Goal: Information Seeking & Learning: Check status

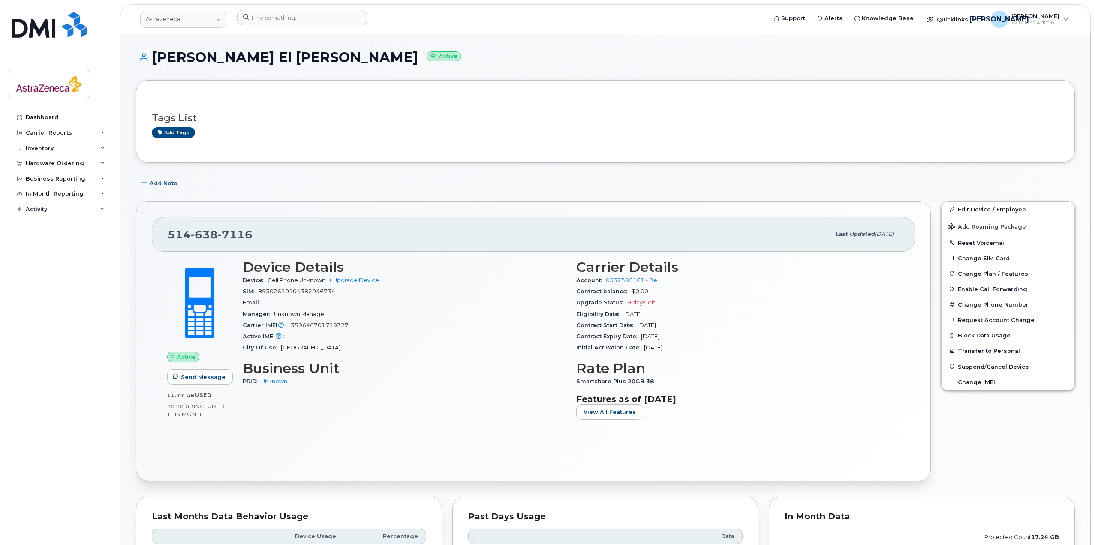
click at [288, 32] on header "Astrazeneca Support Alerts Knowledge Base Quicklinks Suspend / Cancel Device Ch…" at bounding box center [605, 19] width 970 height 30
click at [285, 19] on input at bounding box center [302, 17] width 130 height 15
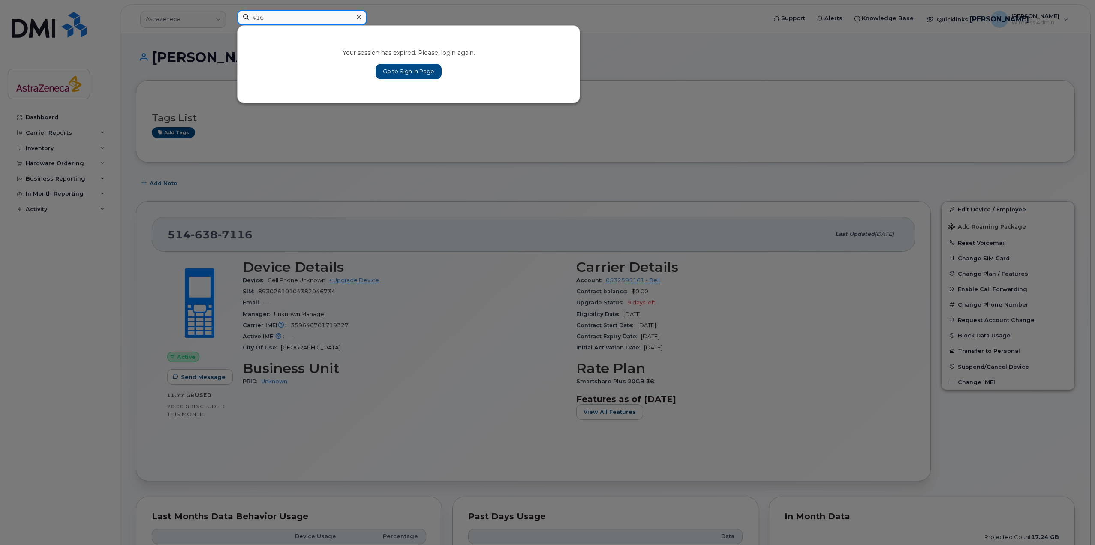
type input "416"
click at [476, 189] on div at bounding box center [547, 272] width 1095 height 545
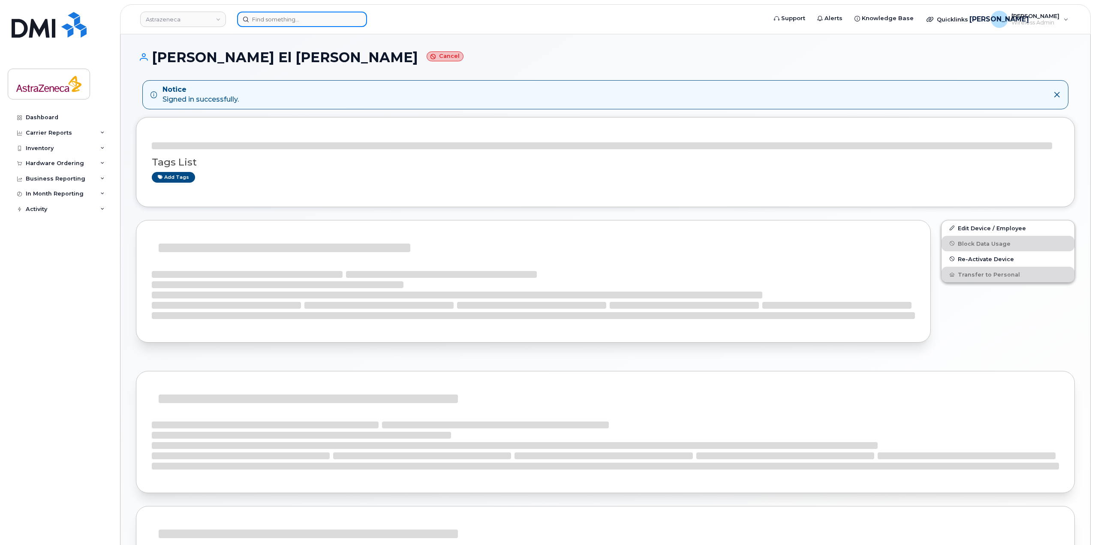
click at [319, 24] on input at bounding box center [302, 19] width 130 height 15
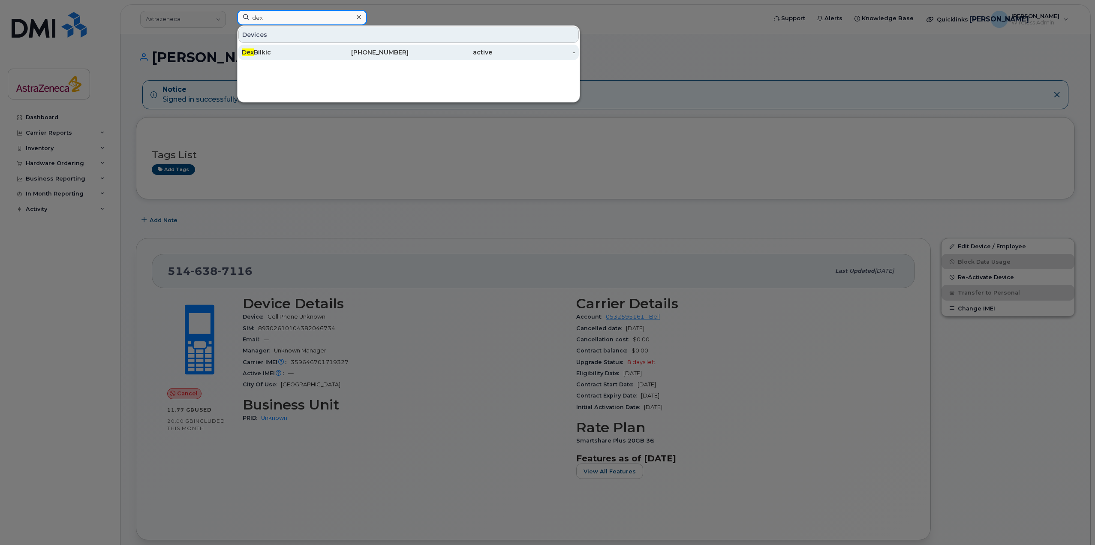
type input "dex"
click at [384, 50] on div "[PHONE_NUMBER]" at bounding box center [367, 52] width 84 height 9
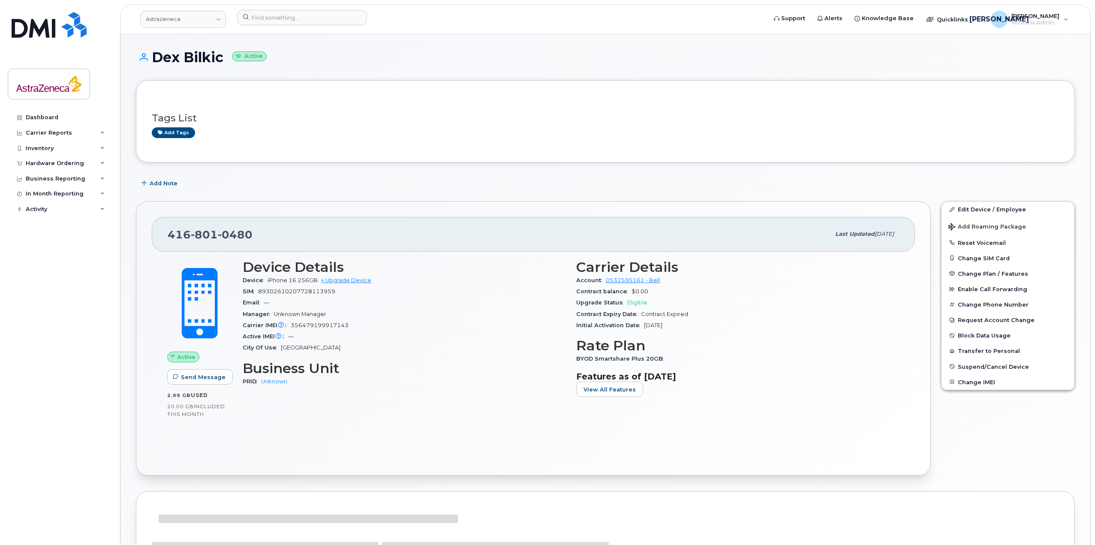
drag, startPoint x: 699, startPoint y: 325, endPoint x: 637, endPoint y: 314, distance: 63.1
click at [637, 314] on section "Carrier Details Account 0532595161 - Bell Contract balance $0.00 Upgrade Status…" at bounding box center [737, 295] width 323 height 72
click at [637, 314] on span "Contract Expiry Date" at bounding box center [608, 314] width 65 height 6
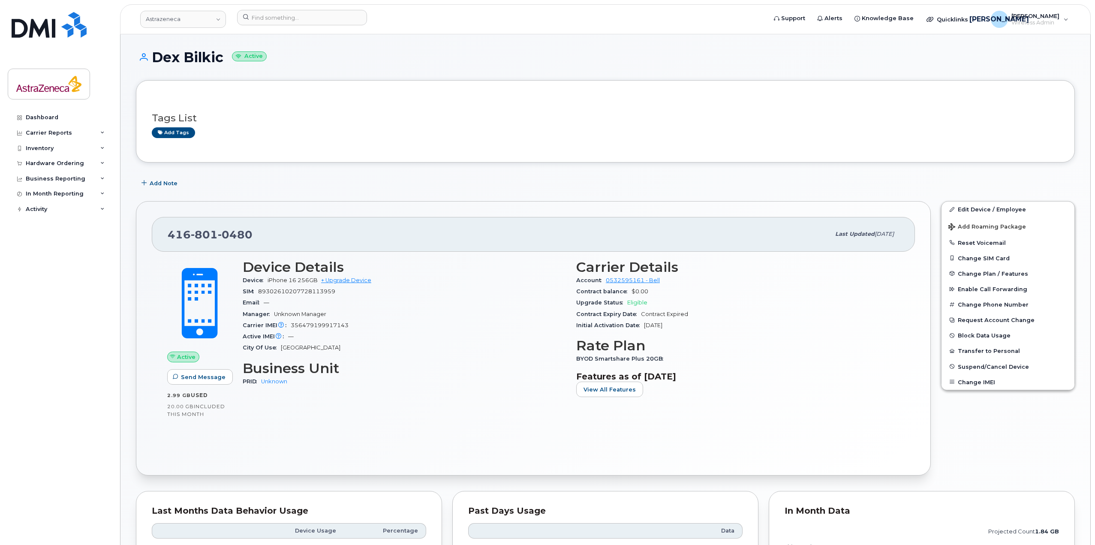
click at [695, 322] on div "Initial Activation Date Apr 09, 2025" at bounding box center [737, 325] width 323 height 11
drag, startPoint x: 690, startPoint y: 326, endPoint x: 646, endPoint y: 324, distance: 43.8
click at [646, 324] on div "Initial Activation Date Apr 09, 2025" at bounding box center [737, 325] width 323 height 11
click at [648, 326] on span "Apr 09, 2025" at bounding box center [653, 325] width 18 height 6
drag, startPoint x: 287, startPoint y: 232, endPoint x: 162, endPoint y: 233, distance: 124.7
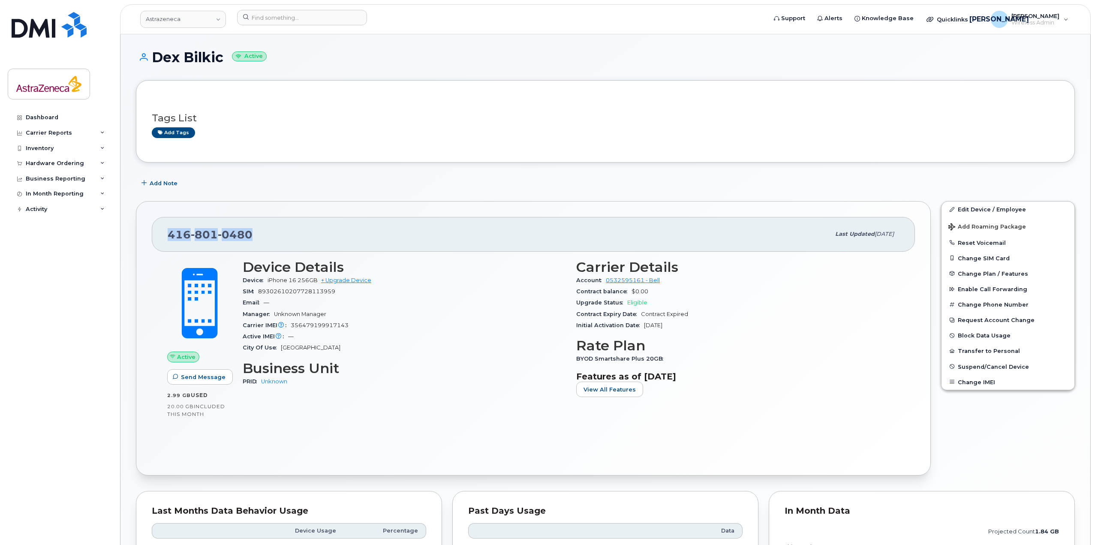
click at [162, 233] on div "416 801 0480 Last updated Jul 10, 2025" at bounding box center [533, 234] width 763 height 34
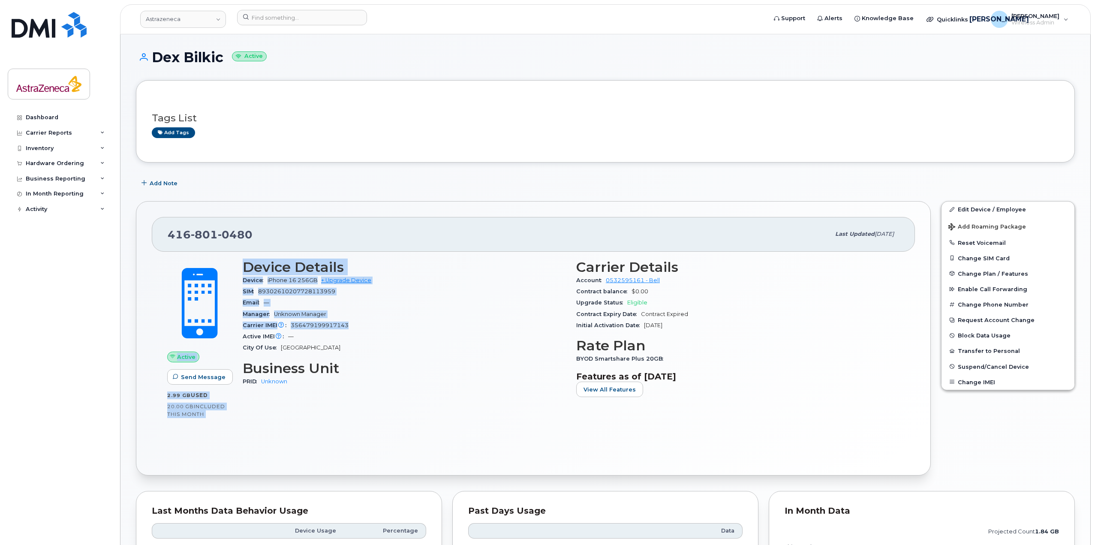
drag, startPoint x: 363, startPoint y: 328, endPoint x: 233, endPoint y: 286, distance: 136.2
click at [233, 286] on div "Active Send Message 2.99 GB  used 20.00 GB  included this month Device Details …" at bounding box center [533, 340] width 742 height 172
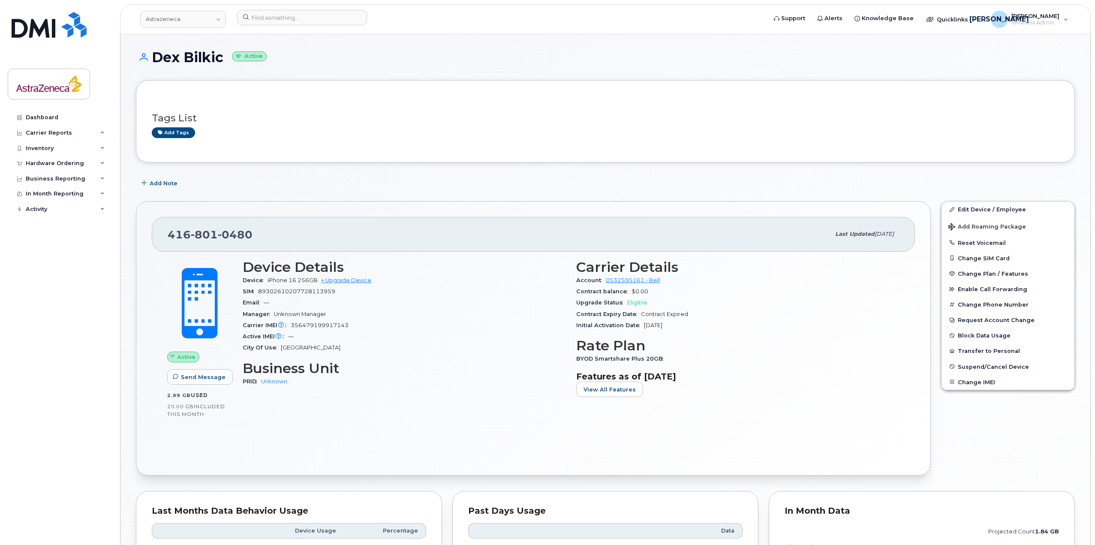
click at [334, 345] on div "City Of Use Toronto" at bounding box center [404, 347] width 323 height 11
drag, startPoint x: 737, startPoint y: 377, endPoint x: 241, endPoint y: 279, distance: 504.9
click at [241, 279] on div "Device Details Device iPhone 16 256GB + Upgrade Device SIM 89302610207728113959…" at bounding box center [570, 331] width 667 height 155
click at [393, 336] on div "Active IMEI Active IMEI is refreshed daily with a delay of up to 48 hours follo…" at bounding box center [404, 336] width 323 height 11
drag, startPoint x: 282, startPoint y: 235, endPoint x: 75, endPoint y: 234, distance: 206.6
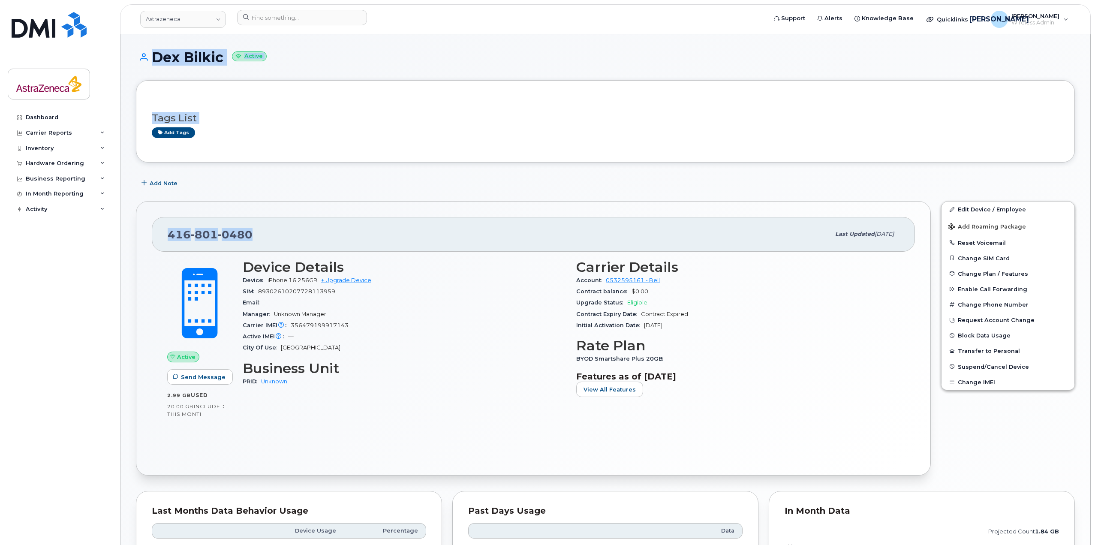
click at [120, 234] on div "Astrazeneca Support Alerts Knowledge Base Quicklinks Suspend / Cancel Device Ch…" at bounding box center [605, 452] width 970 height 837
click at [283, 227] on div "416 801 0480" at bounding box center [499, 234] width 662 height 18
drag, startPoint x: 275, startPoint y: 239, endPoint x: 104, endPoint y: 240, distance: 171.0
click at [120, 240] on div "Astrazeneca Support Alerts Knowledge Base Quicklinks Suspend / Cancel Device Ch…" at bounding box center [605, 452] width 970 height 837
click at [242, 228] on span "0480" at bounding box center [235, 234] width 35 height 13
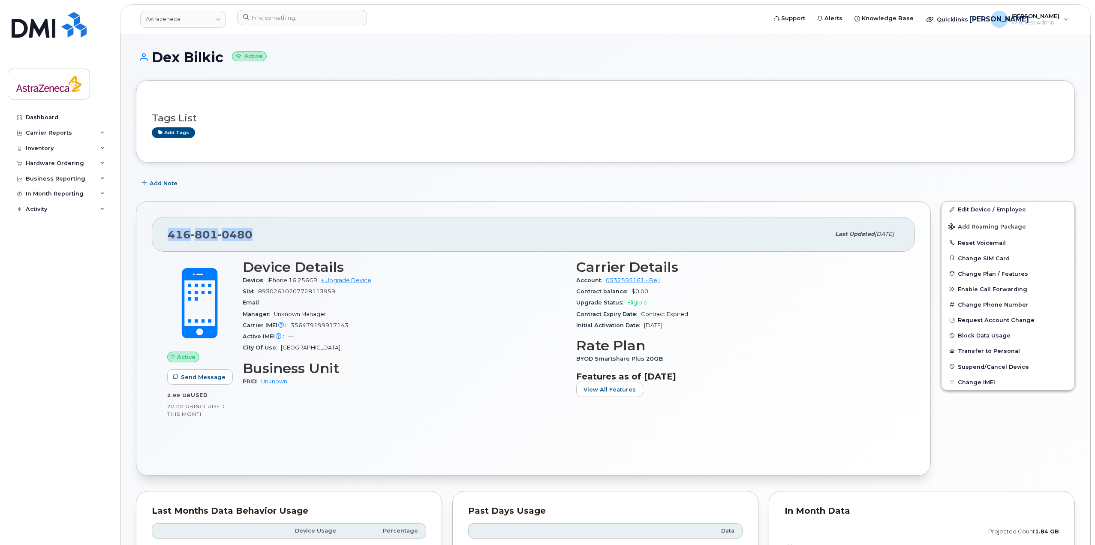
drag, startPoint x: 180, startPoint y: 237, endPoint x: 137, endPoint y: 238, distance: 42.4
click at [137, 238] on div "416 801 0480 Last updated Jul 10, 2025 Active Send Message 2.99 GB  used 20.00 …" at bounding box center [533, 338] width 795 height 274
click at [317, 228] on div "416 801 0480" at bounding box center [499, 234] width 662 height 18
drag, startPoint x: 191, startPoint y: 233, endPoint x: 150, endPoint y: 235, distance: 41.2
click at [150, 235] on div "416 801 0480 Last updated Jul 10, 2025 Active Send Message 2.99 GB  used 20.00 …" at bounding box center [533, 338] width 795 height 274
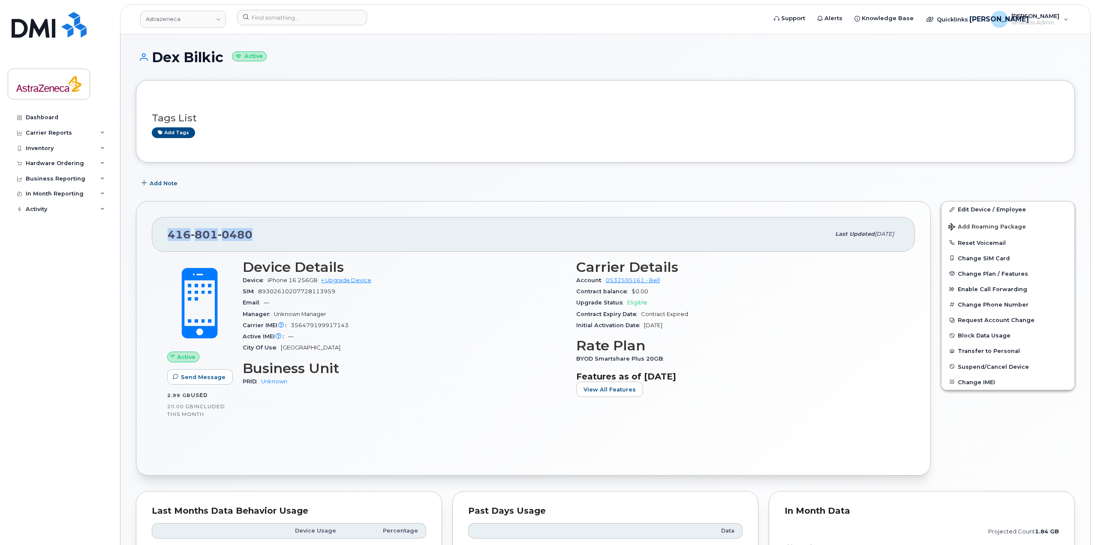
click at [249, 242] on div "416 801 0480" at bounding box center [499, 234] width 662 height 18
drag, startPoint x: 168, startPoint y: 235, endPoint x: 270, endPoint y: 235, distance: 102.4
click at [270, 235] on div "416 801 0480 Last updated Jul 10, 2025" at bounding box center [533, 234] width 763 height 34
click at [270, 235] on div "416 801 0480" at bounding box center [499, 234] width 662 height 18
drag, startPoint x: 165, startPoint y: 234, endPoint x: 191, endPoint y: 238, distance: 26.8
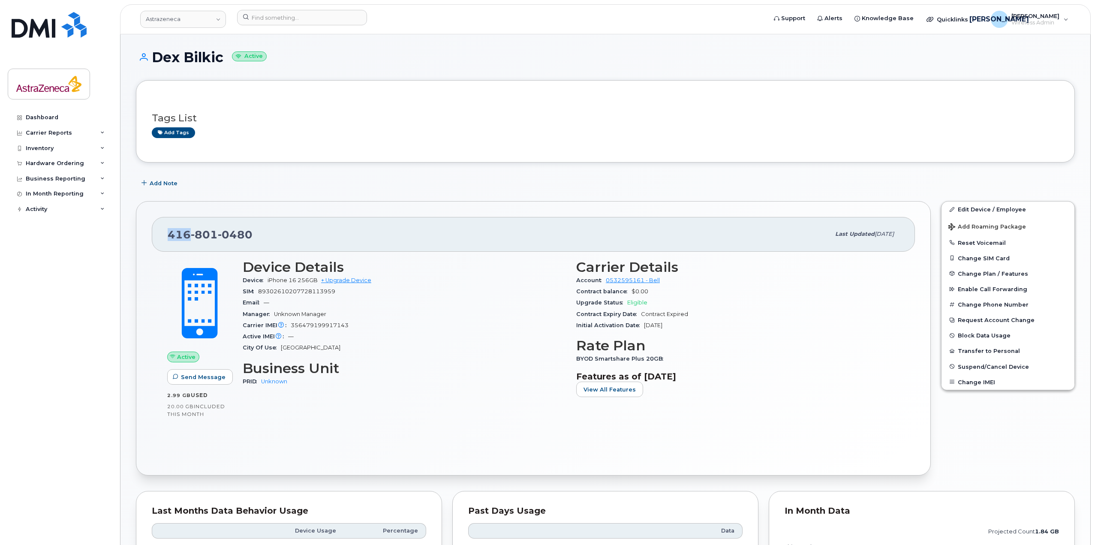
click at [191, 238] on div "416 801 0480 Last updated Jul 10, 2025" at bounding box center [533, 234] width 763 height 34
click at [238, 234] on span "0480" at bounding box center [235, 234] width 35 height 13
drag, startPoint x: 212, startPoint y: 232, endPoint x: 144, endPoint y: 230, distance: 67.8
click at [144, 230] on div "416 801 0480 Last updated Jul 10, 2025 Active Send Message 2.99 GB  used 20.00 …" at bounding box center [533, 338] width 795 height 274
click at [278, 235] on div "416 801 0480" at bounding box center [499, 234] width 662 height 18
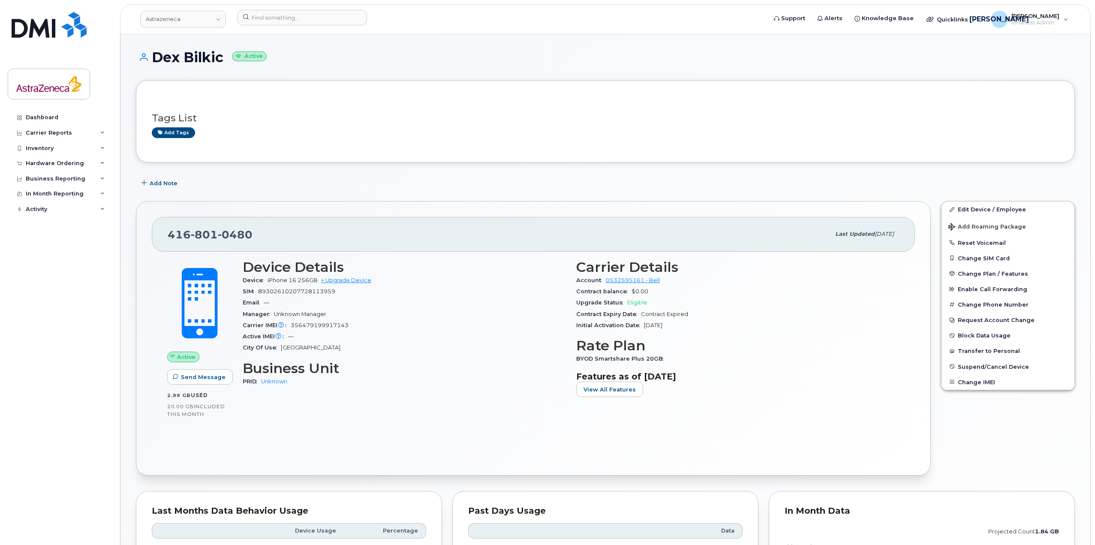
click at [281, 236] on div "416 801 0480" at bounding box center [499, 234] width 662 height 18
drag, startPoint x: 217, startPoint y: 235, endPoint x: 135, endPoint y: 232, distance: 81.9
click at [135, 232] on div "416 801 0480 Last updated Jul 10, 2025 Active Send Message 2.99 GB  used 20.00 …" at bounding box center [533, 338] width 805 height 285
click at [146, 233] on div "416 801 0480 Last updated Jul 10, 2025 Active Send Message 2.99 GB  used 20.00 …" at bounding box center [533, 338] width 795 height 274
drag, startPoint x: 167, startPoint y: 232, endPoint x: 186, endPoint y: 234, distance: 19.0
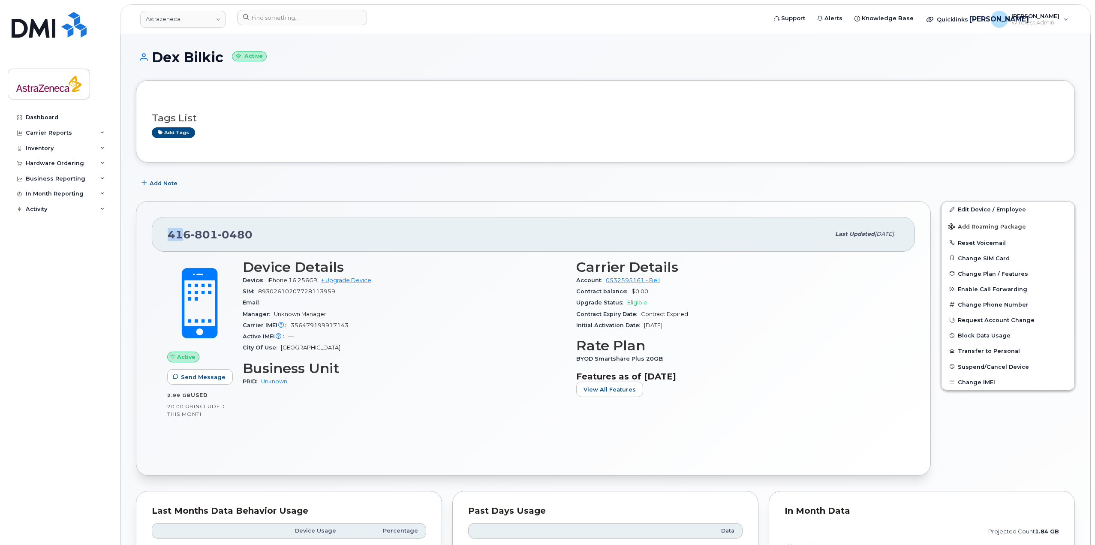
click at [186, 234] on div "416 801 0480 Last updated Jul 10, 2025" at bounding box center [533, 234] width 763 height 34
click at [186, 234] on span "416 801 0480" at bounding box center [210, 234] width 85 height 13
click at [173, 236] on span "416 801 0480" at bounding box center [210, 234] width 85 height 13
drag, startPoint x: 169, startPoint y: 235, endPoint x: 197, endPoint y: 237, distance: 27.5
click at [197, 237] on span "416 801 0480" at bounding box center [210, 234] width 85 height 13
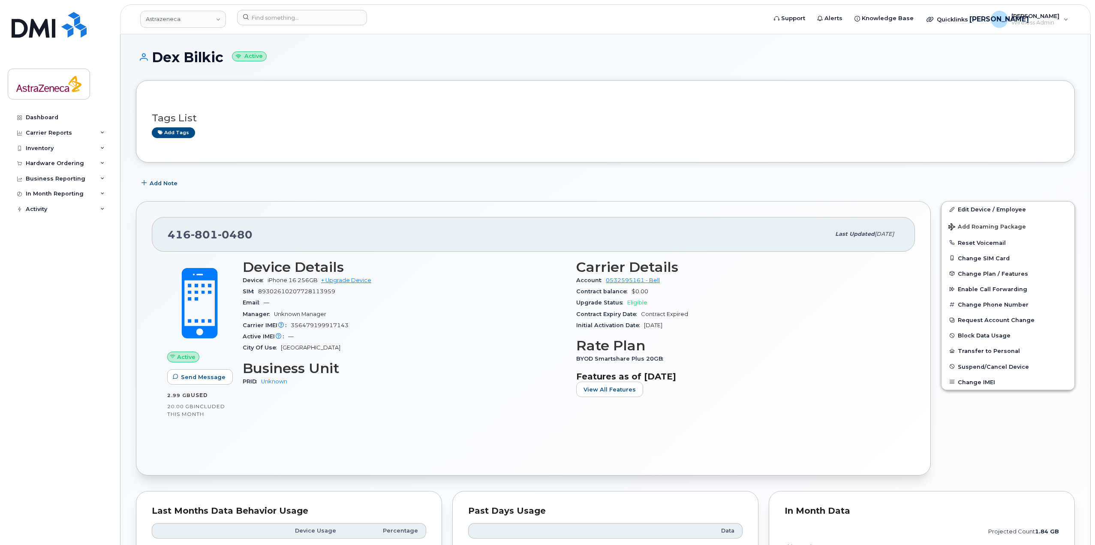
click at [196, 237] on span "801" at bounding box center [204, 234] width 27 height 13
drag, startPoint x: 193, startPoint y: 235, endPoint x: 219, endPoint y: 237, distance: 26.2
click at [219, 237] on span "416 801 0480" at bounding box center [210, 234] width 85 height 13
click at [222, 235] on span "0480" at bounding box center [235, 234] width 35 height 13
drag, startPoint x: 220, startPoint y: 236, endPoint x: 256, endPoint y: 236, distance: 35.6
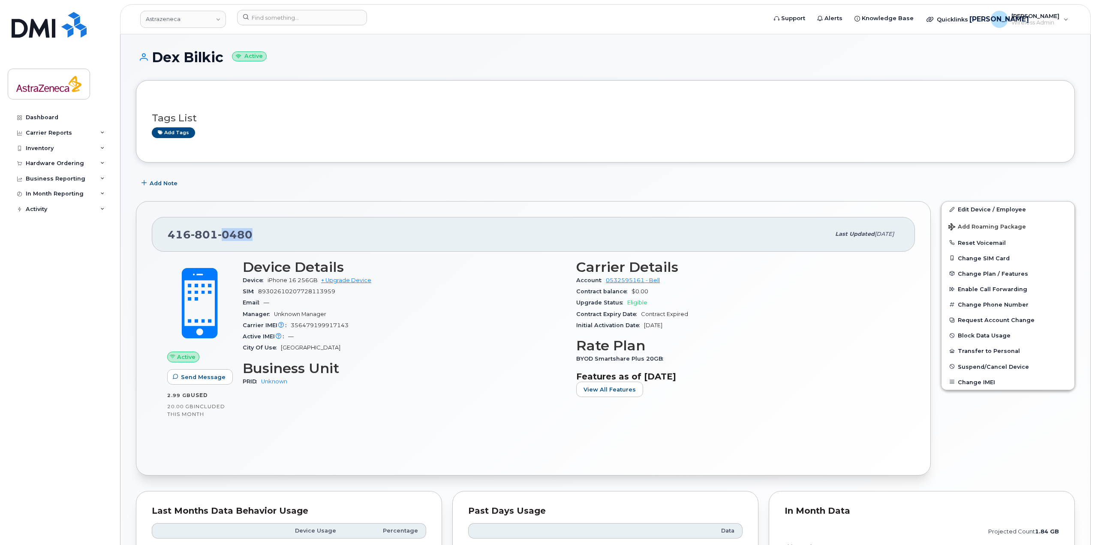
click at [256, 236] on div "416 801 0480" at bounding box center [499, 234] width 662 height 18
drag, startPoint x: 679, startPoint y: 325, endPoint x: 625, endPoint y: 324, distance: 54.4
click at [625, 324] on div "Initial Activation Date Apr 09, 2025" at bounding box center [737, 325] width 323 height 11
click at [588, 314] on span "Contract Expiry Date" at bounding box center [608, 314] width 65 height 6
click at [332, 322] on span "356479199917143" at bounding box center [320, 325] width 58 height 6
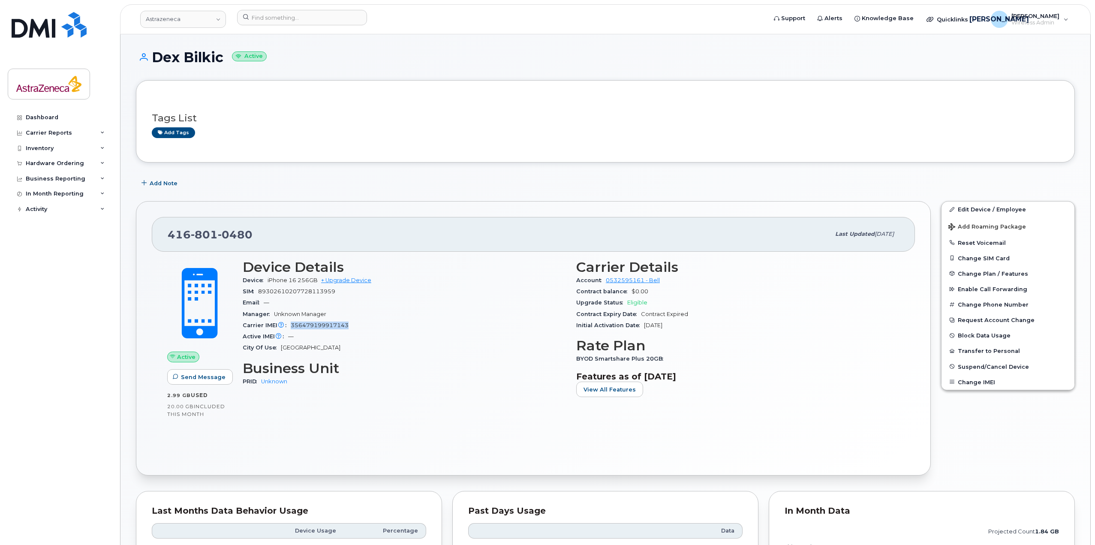
click at [331, 322] on span "356479199917143" at bounding box center [320, 325] width 58 height 6
click at [894, 218] on div "416 801 0480 Last updated Jul 10, 2025 Active Send Message 2.99 GB  used 20.00 …" at bounding box center [533, 338] width 795 height 274
drag, startPoint x: 335, startPoint y: 324, endPoint x: 370, endPoint y: 324, distance: 35.1
click at [370, 324] on div "Carrier IMEI Carrier IMEI is reported during the last billing cycle or change o…" at bounding box center [404, 325] width 323 height 11
click at [370, 323] on div "Carrier IMEI Carrier IMEI is reported during the last billing cycle or change o…" at bounding box center [404, 325] width 323 height 11
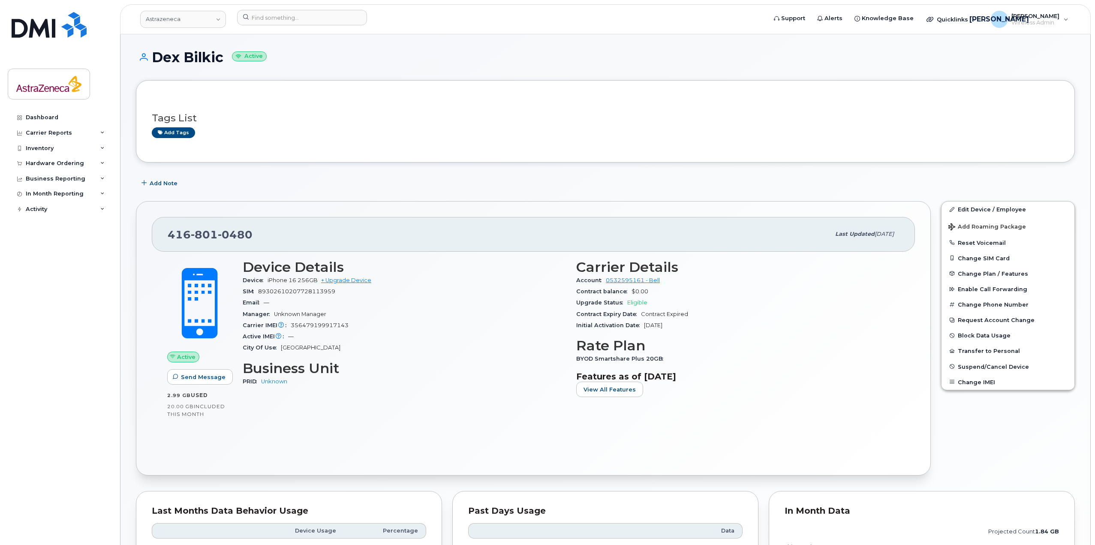
scroll to position [354, 0]
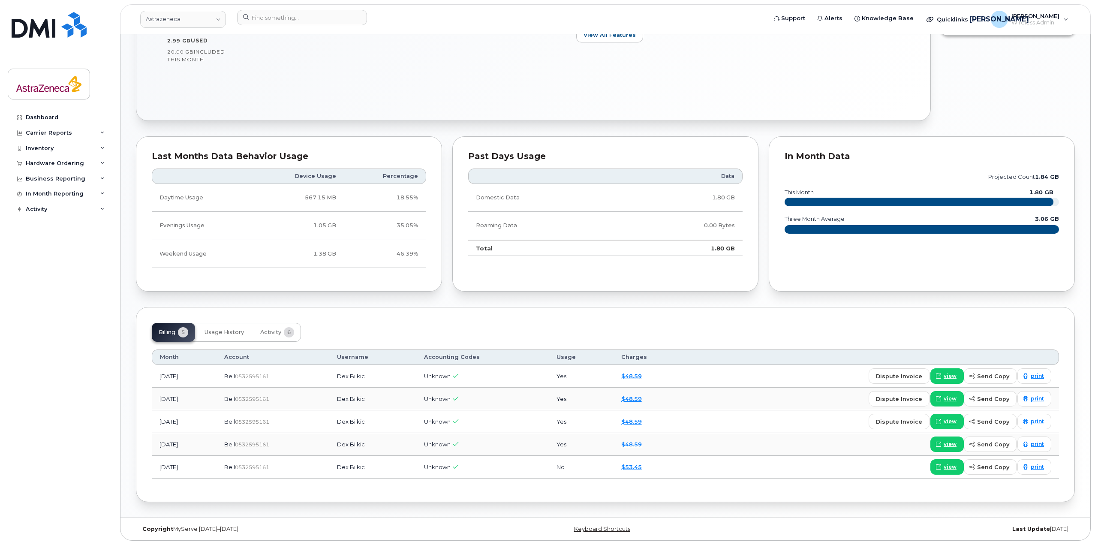
drag, startPoint x: 314, startPoint y: 372, endPoint x: 215, endPoint y: 378, distance: 98.7
click at [216, 378] on tr "Aug 2025 Bell  0532595161 Dex Bilkic Unknown Yes $48.59 dispute invoice view se…" at bounding box center [605, 376] width 907 height 23
click at [215, 378] on td "[DATE]" at bounding box center [184, 376] width 65 height 23
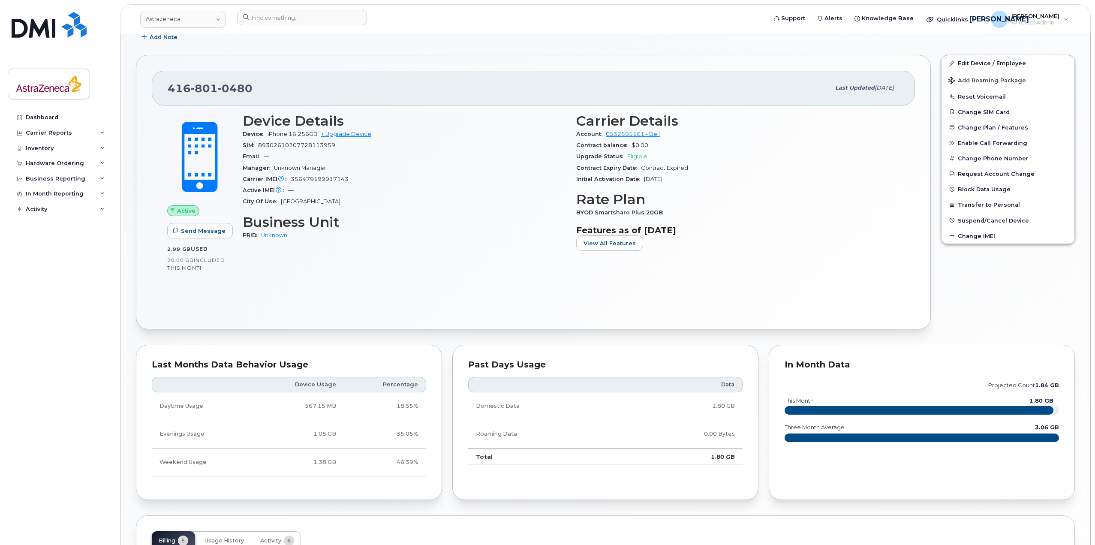
scroll to position [140, 0]
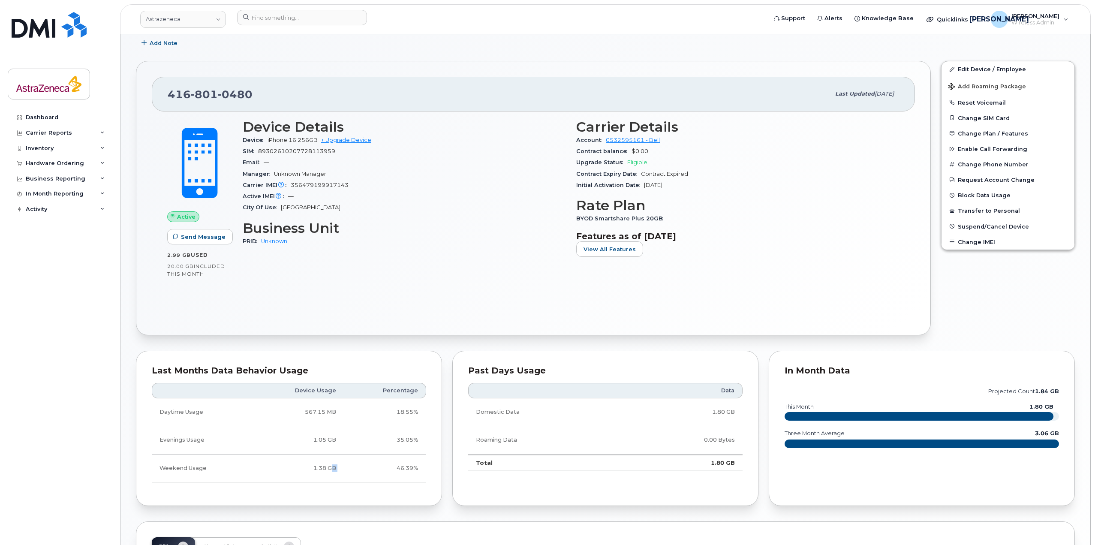
drag, startPoint x: 333, startPoint y: 465, endPoint x: 394, endPoint y: 467, distance: 60.5
click at [394, 467] on tr "Weekend Usage 1.38 GB 46.39%" at bounding box center [289, 468] width 274 height 28
click at [394, 467] on td "46.39%" at bounding box center [385, 468] width 82 height 28
drag, startPoint x: 380, startPoint y: 471, endPoint x: 387, endPoint y: 471, distance: 7.3
click at [385, 471] on td "46.39%" at bounding box center [385, 468] width 82 height 28
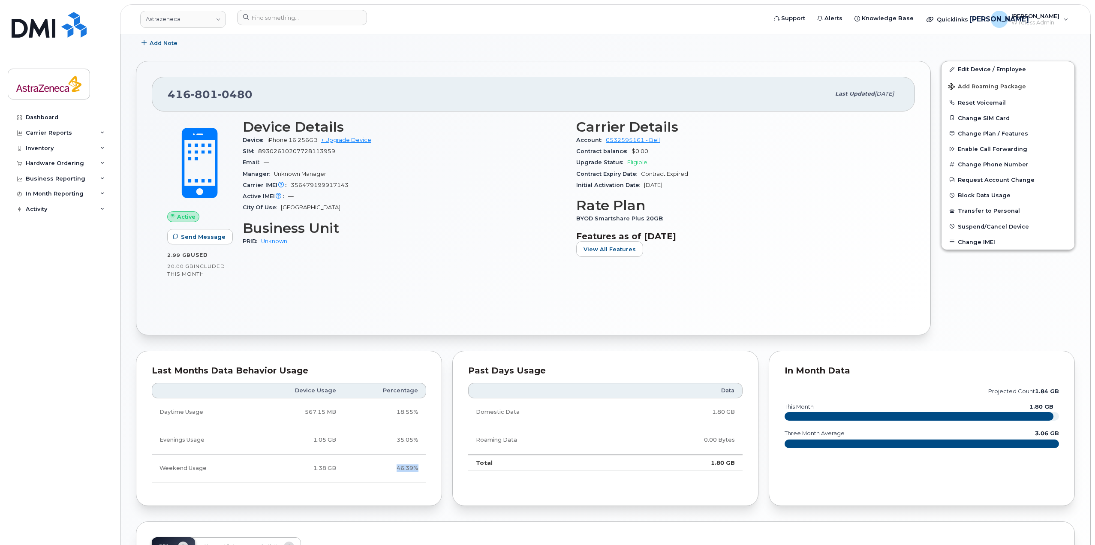
drag, startPoint x: 413, startPoint y: 470, endPoint x: 420, endPoint y: 470, distance: 6.9
click at [420, 470] on td "46.39%" at bounding box center [385, 468] width 82 height 28
drag, startPoint x: 679, startPoint y: 401, endPoint x: 749, endPoint y: 403, distance: 69.9
click at [749, 403] on div "Past Days Usage Data Domestic Data 1.80 GB Roaming Data 0.00 Bytes Total 1.80 GB" at bounding box center [605, 428] width 306 height 155
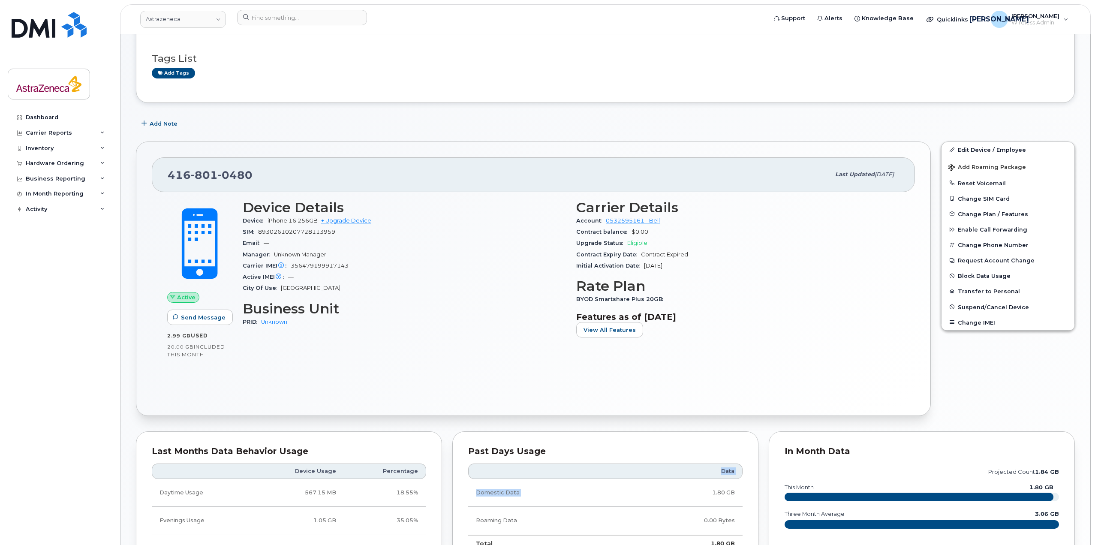
scroll to position [0, 0]
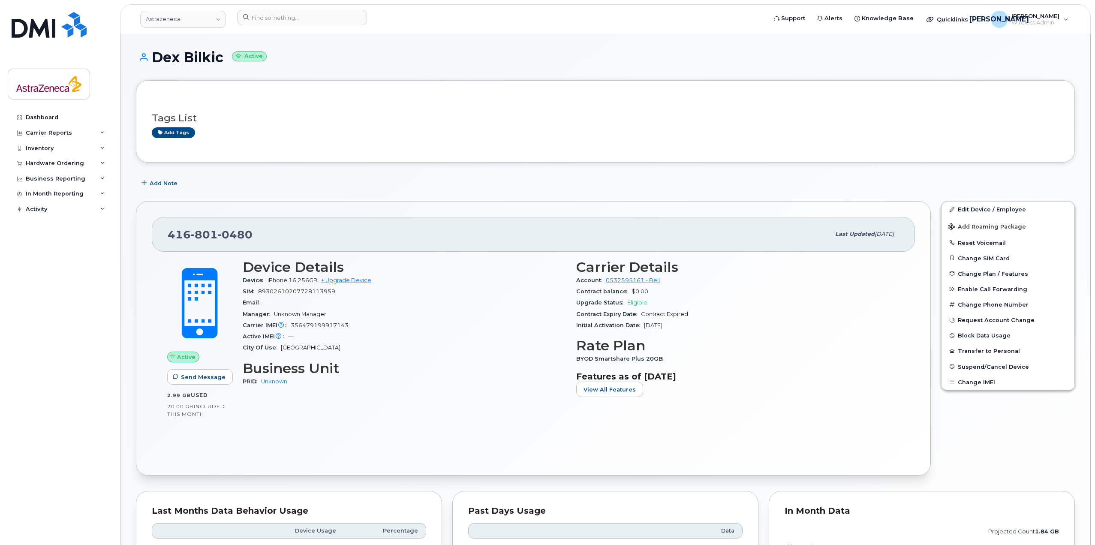
drag, startPoint x: 935, startPoint y: 162, endPoint x: 926, endPoint y: 167, distance: 10.5
click at [933, 164] on div "Tags List Add tags Add Note 416 801 0480 Last updated Jul 10, 2025 Active Send …" at bounding box center [605, 468] width 939 height 776
drag, startPoint x: 260, startPoint y: 234, endPoint x: 147, endPoint y: 232, distance: 113.1
click at [147, 232] on div "416 801 0480 Last updated Jul 10, 2025 Active Send Message 2.99 GB  used 20.00 …" at bounding box center [533, 338] width 795 height 274
copy span "416 801 0480"
